Goal: Information Seeking & Learning: Find specific fact

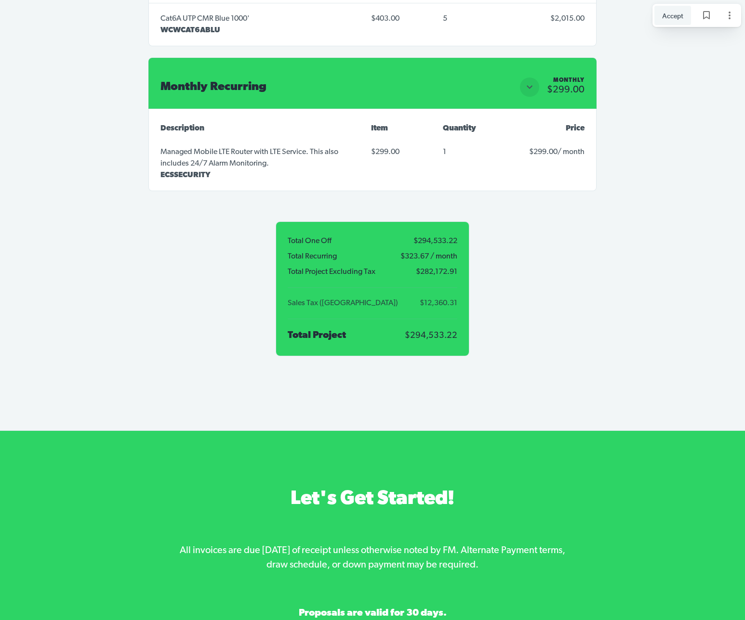
scroll to position [8661, 0]
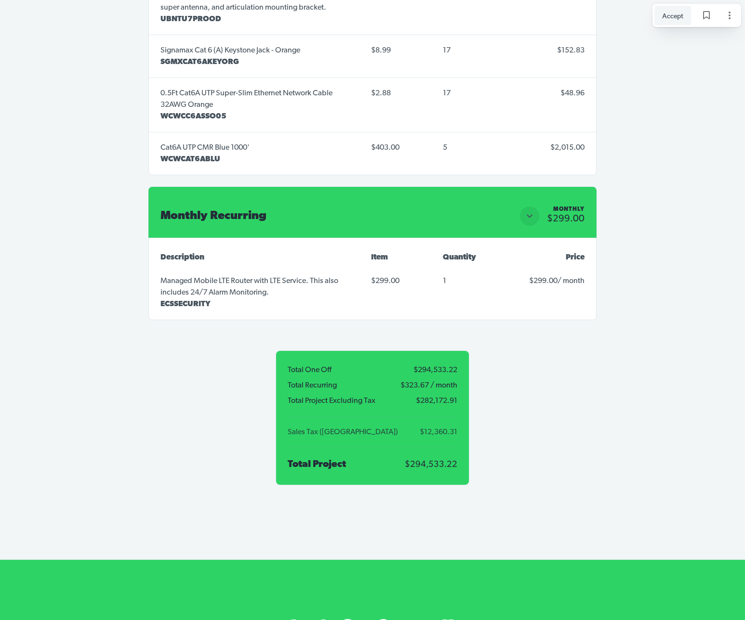
drag, startPoint x: 436, startPoint y: 374, endPoint x: 443, endPoint y: 370, distance: 8.4
click at [437, 429] on span "$12,360.31" at bounding box center [434, 433] width 47 height 8
click at [443, 429] on span "$12,360.31" at bounding box center [434, 433] width 47 height 8
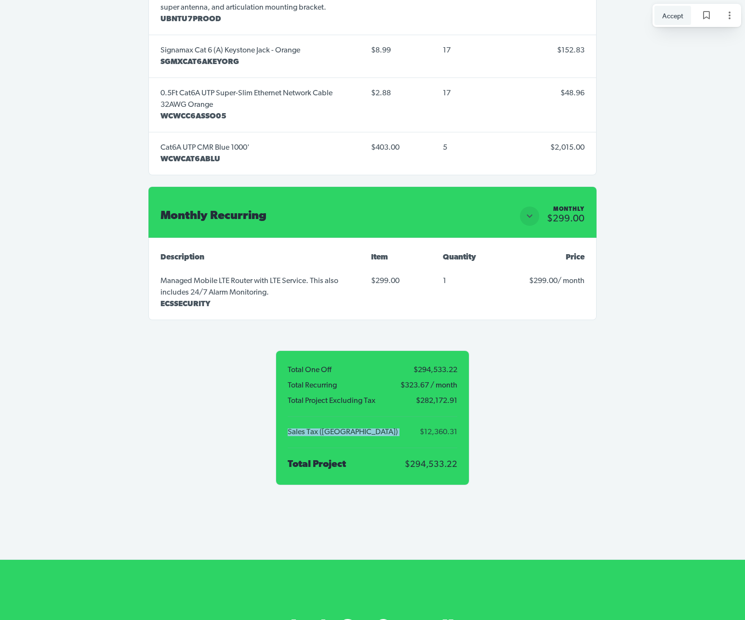
copy span "Sales Tax ([GEOGRAPHIC_DATA])"
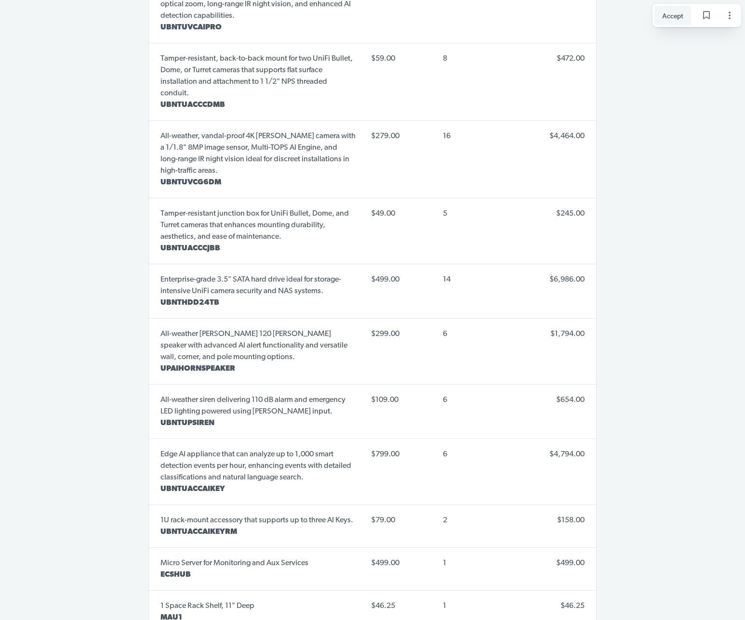
scroll to position [7067, 0]
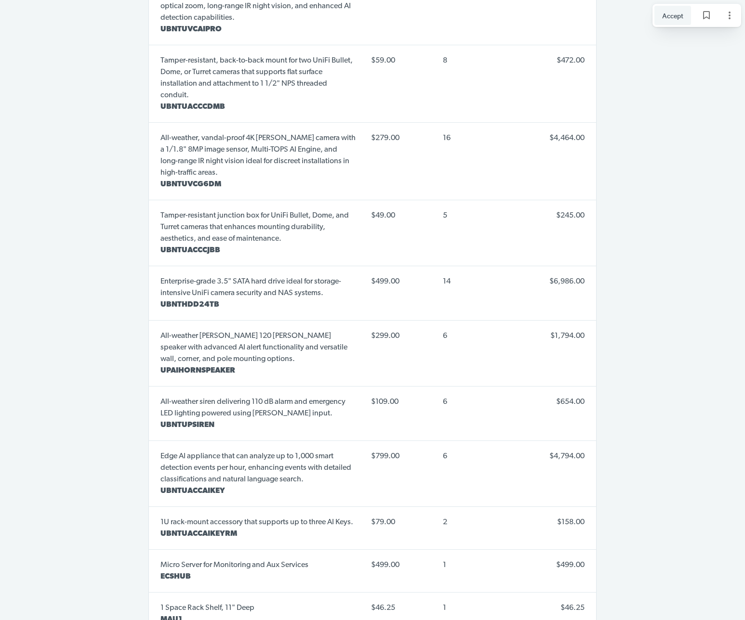
click at [418, 200] on td "$49.00" at bounding box center [398, 233] width 71 height 66
drag, startPoint x: 290, startPoint y: 181, endPoint x: 151, endPoint y: 158, distance: 141.2
click at [151, 200] on td "Tamper-resistant junction box for UniFi Bullet, Dome, and Turret cameras that e…" at bounding box center [256, 233] width 214 height 66
click at [353, 210] on p "Tamper-resistant junction box for UniFi Bullet, Dome, and Turret cameras that e…" at bounding box center [257, 227] width 195 height 35
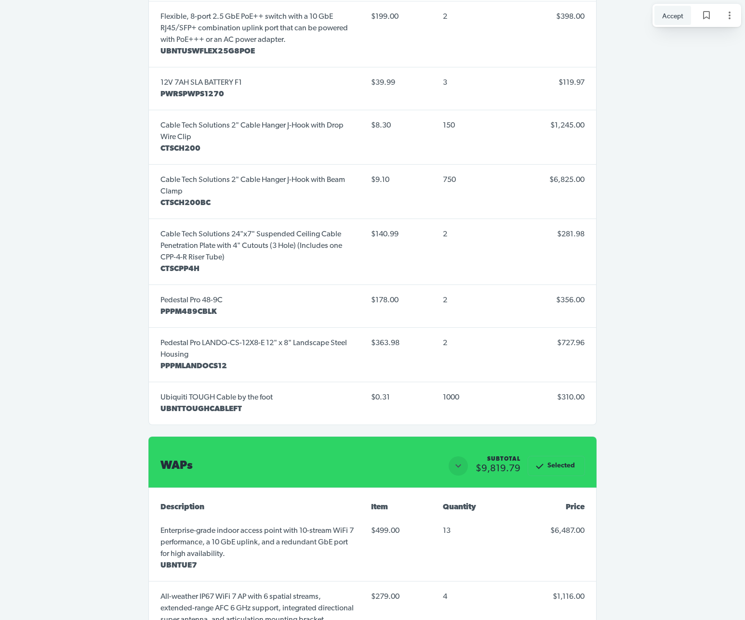
scroll to position [8044, 0]
